Goal: Task Accomplishment & Management: Complete application form

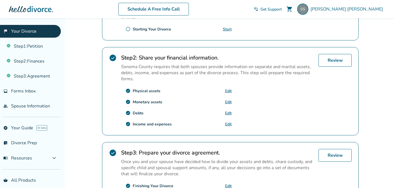
scroll to position [146, 0]
click at [331, 59] on link "Review" at bounding box center [334, 60] width 33 height 13
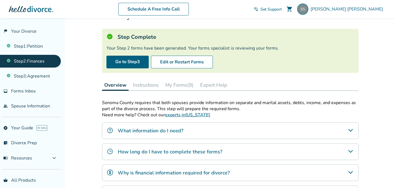
scroll to position [25, 0]
click at [183, 81] on button "My Forms (9)" at bounding box center [179, 84] width 33 height 11
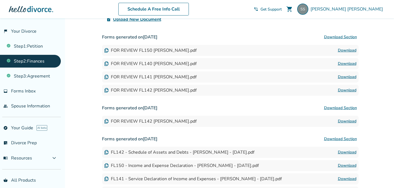
scroll to position [128, 0]
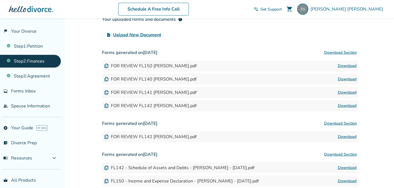
click at [344, 106] on link "Download" at bounding box center [347, 105] width 19 height 7
click at [342, 92] on link "Download" at bounding box center [347, 92] width 19 height 7
click at [352, 79] on link "Download" at bounding box center [347, 79] width 19 height 7
click at [350, 66] on link "Download" at bounding box center [347, 65] width 19 height 7
click at [348, 136] on link "Download" at bounding box center [347, 136] width 19 height 7
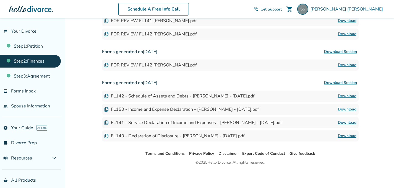
scroll to position [200, 0]
click at [347, 134] on link "Download" at bounding box center [347, 135] width 19 height 7
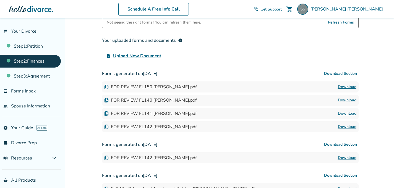
scroll to position [104, 0]
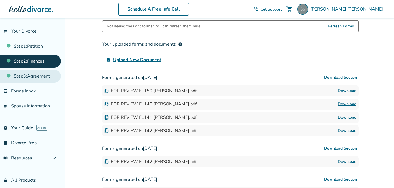
click at [38, 76] on link "Step 3 : Agreement" at bounding box center [30, 76] width 61 height 13
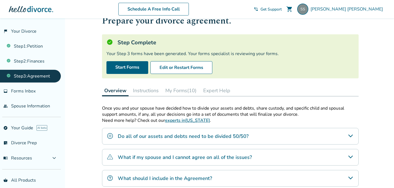
scroll to position [19, 0]
click at [175, 88] on button "My Forms (10)" at bounding box center [181, 90] width 36 height 11
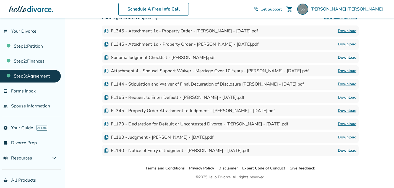
scroll to position [164, 0]
click at [343, 150] on link "Download" at bounding box center [347, 150] width 19 height 7
click at [346, 136] on link "Download" at bounding box center [347, 136] width 19 height 7
click at [347, 121] on link "Download" at bounding box center [347, 123] width 19 height 7
click at [347, 110] on link "Download" at bounding box center [347, 110] width 19 height 7
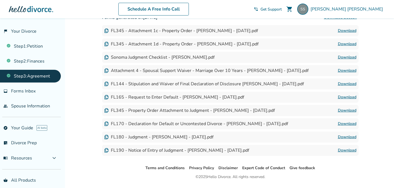
click at [341, 98] on link "Download" at bounding box center [347, 97] width 19 height 7
click at [344, 83] on link "Download" at bounding box center [347, 83] width 19 height 7
click at [343, 69] on link "Download" at bounding box center [347, 70] width 19 height 7
click at [352, 57] on link "Download" at bounding box center [347, 57] width 19 height 7
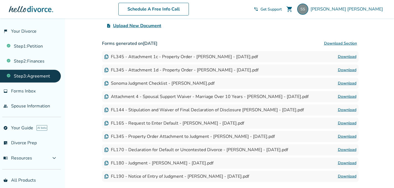
scroll to position [136, 0]
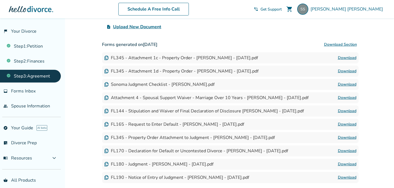
click at [344, 73] on link "Download" at bounding box center [347, 71] width 19 height 7
click at [347, 57] on link "Download" at bounding box center [347, 57] width 19 height 7
